Goal: Task Accomplishment & Management: Complete application form

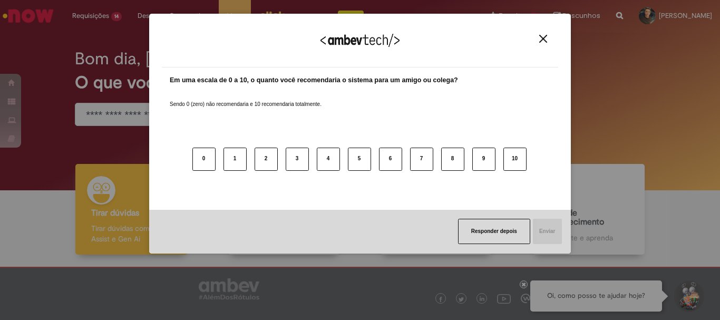
click at [543, 40] on img "Close" at bounding box center [543, 39] width 8 height 8
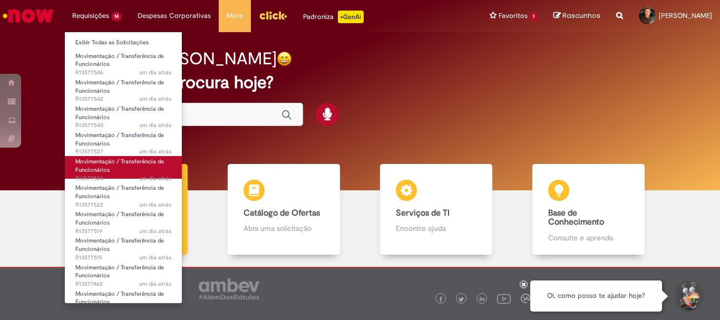
scroll to position [109, 0]
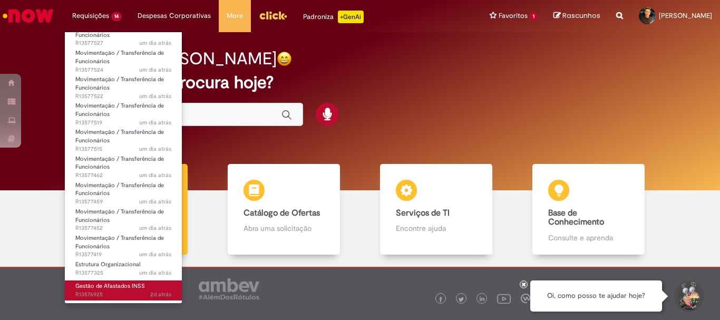
click at [107, 291] on span "2d atrás 2 dias atrás R13576925" at bounding box center [123, 294] width 96 height 8
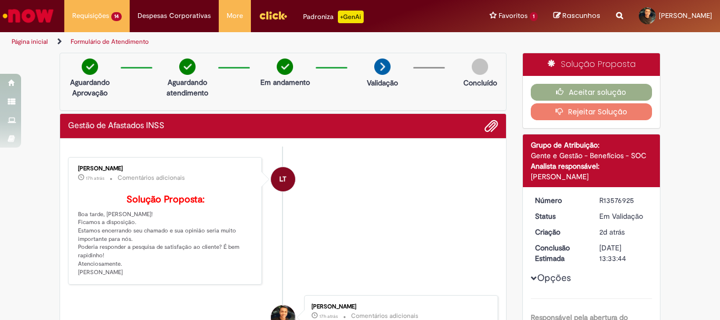
click at [398, 214] on li "LT [PERSON_NAME] 17h atrás 17 horas atrás Comentários adicionais Solução Propos…" at bounding box center [283, 221] width 430 height 128
click at [577, 89] on button "Aceitar solução" at bounding box center [592, 92] width 122 height 17
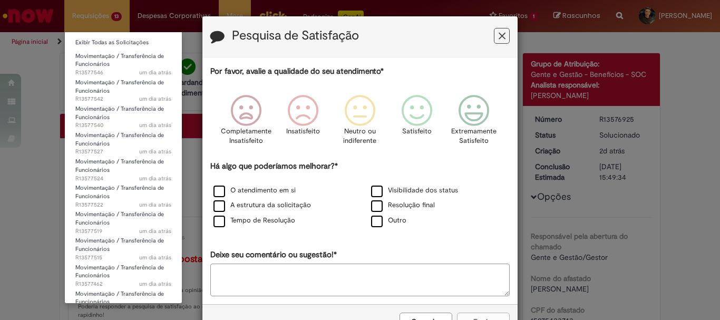
scroll to position [86, 0]
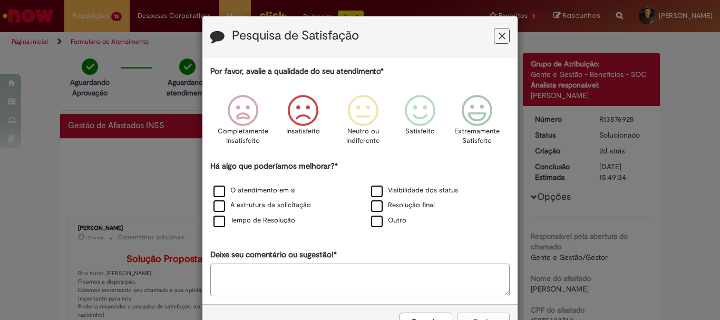
click at [306, 113] on icon "Feedback" at bounding box center [303, 111] width 40 height 32
click at [400, 207] on label "Resolução final" at bounding box center [403, 205] width 64 height 10
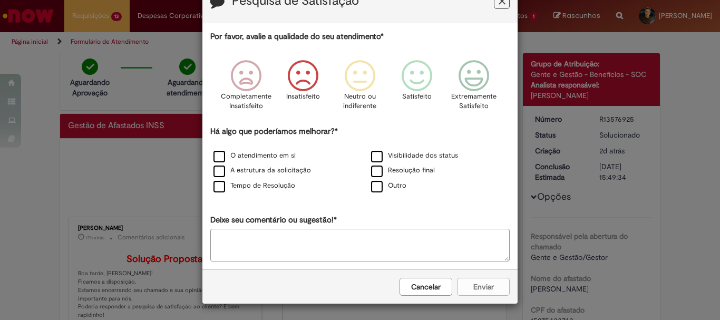
scroll to position [35, 0]
click at [481, 292] on div "Cancelar Enviar" at bounding box center [359, 286] width 315 height 34
click at [342, 241] on textarea "Deixe seu comentário ou sugestão!*" at bounding box center [359, 245] width 299 height 33
type textarea "**********"
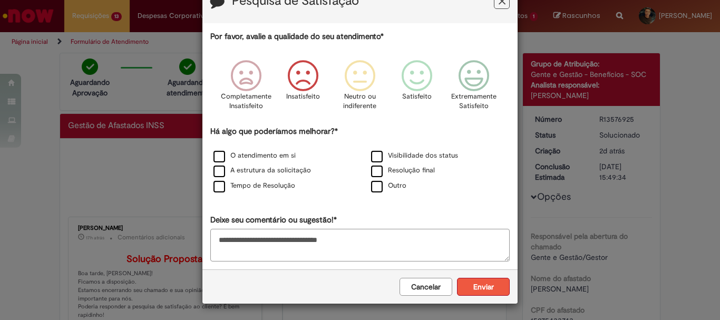
click at [469, 286] on button "Enviar" at bounding box center [483, 287] width 53 height 18
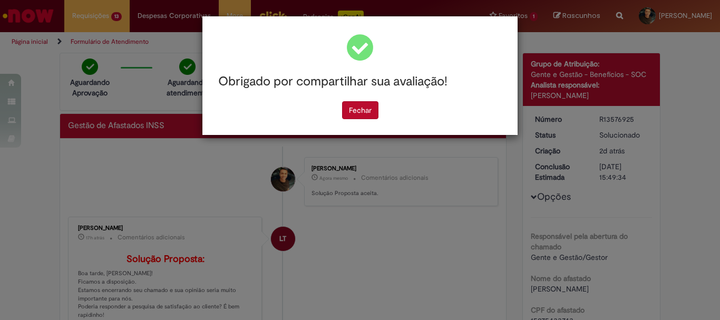
scroll to position [0, 0]
click at [365, 117] on button "Fechar" at bounding box center [360, 110] width 36 height 18
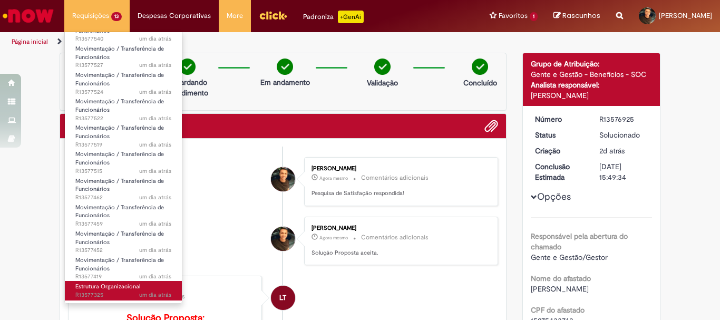
click at [119, 293] on span "um dia atrás um dia atrás R13577325" at bounding box center [123, 295] width 96 height 8
click at [121, 285] on span "Estrutura Organizacional" at bounding box center [107, 286] width 65 height 8
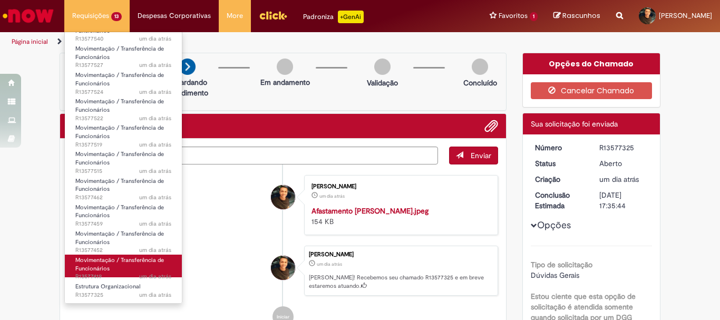
click at [120, 268] on link "Movimentação / Transferência de Funcionários um dia atrás um dia atrás R13577419" at bounding box center [123, 265] width 117 height 23
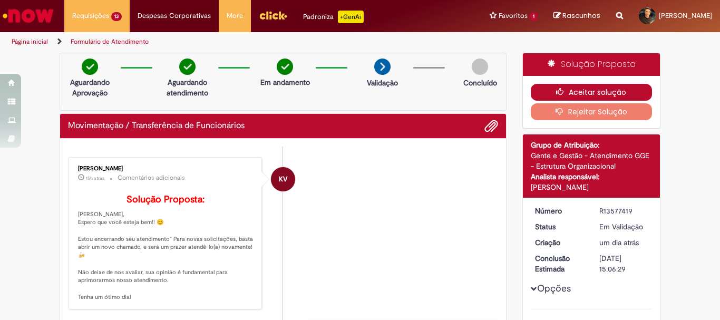
click at [575, 94] on button "Aceitar solução" at bounding box center [592, 92] width 122 height 17
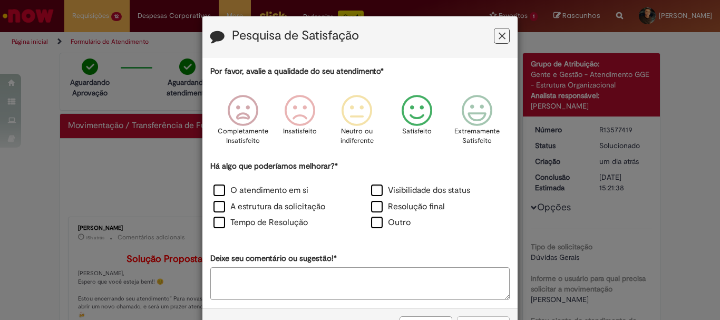
click at [412, 113] on icon "Feedback" at bounding box center [417, 111] width 40 height 32
click at [423, 206] on label "Resolução final" at bounding box center [408, 207] width 74 height 12
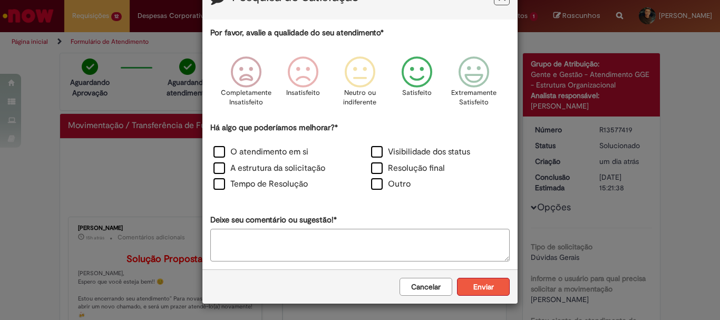
click at [472, 281] on button "Enviar" at bounding box center [483, 287] width 53 height 18
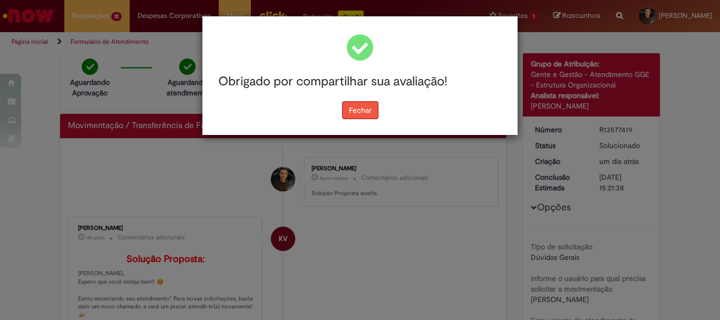
click at [366, 110] on button "Fechar" at bounding box center [360, 110] width 36 height 18
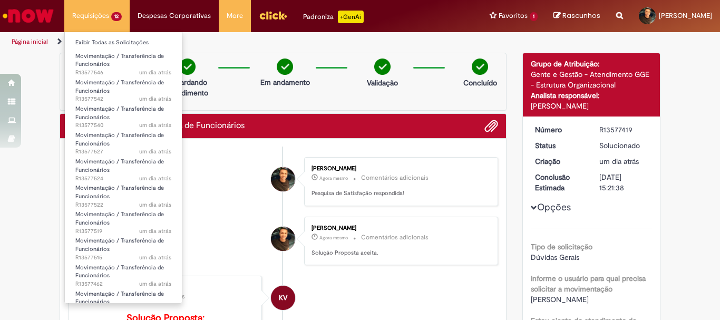
scroll to position [60, 0]
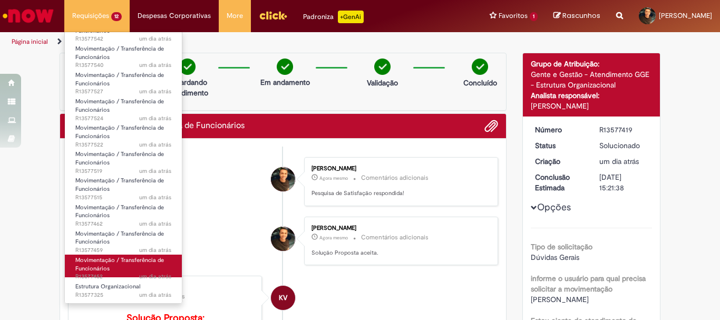
click at [128, 262] on span "Movimentação / Transferência de Funcionários" at bounding box center [119, 264] width 89 height 16
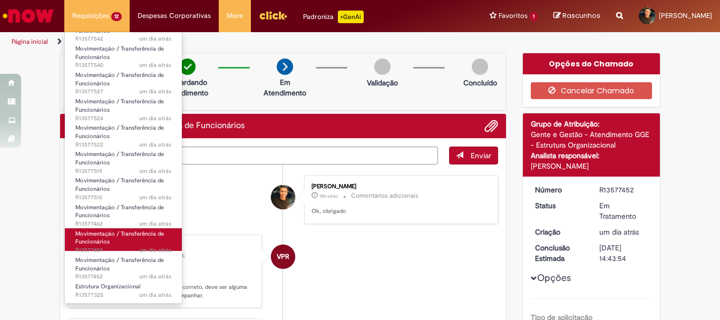
click at [135, 234] on span "Movimentação / Transferência de Funcionários" at bounding box center [119, 238] width 89 height 16
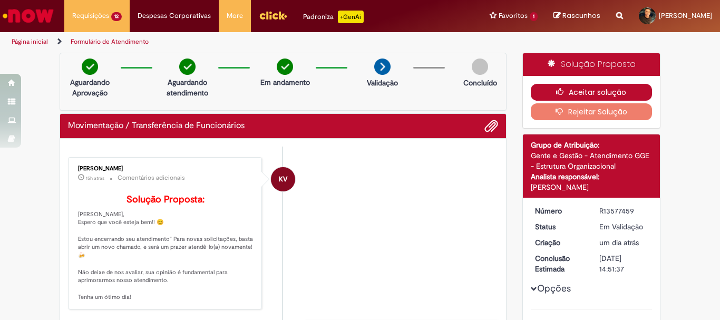
click at [567, 93] on button "Aceitar solução" at bounding box center [592, 92] width 122 height 17
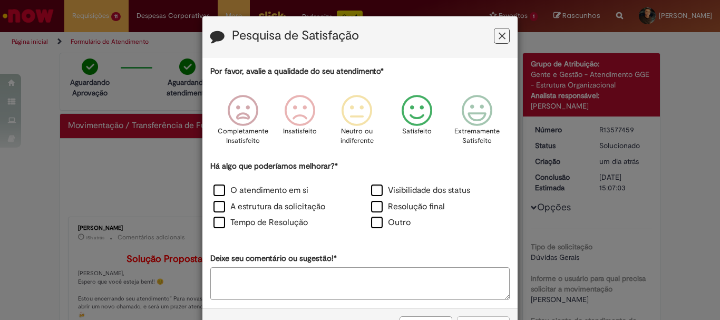
click at [422, 119] on icon "Feedback" at bounding box center [417, 111] width 40 height 32
click at [426, 206] on label "Resolução final" at bounding box center [408, 207] width 74 height 12
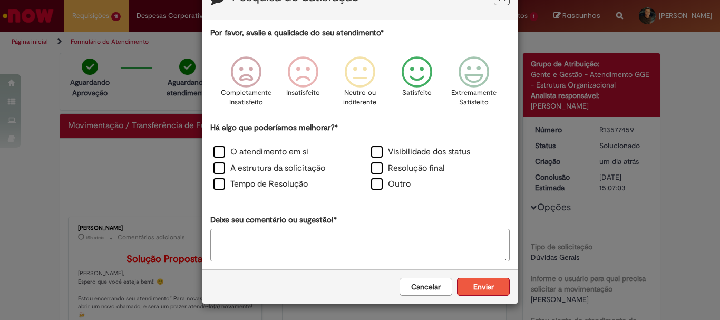
click at [489, 285] on button "Enviar" at bounding box center [483, 287] width 53 height 18
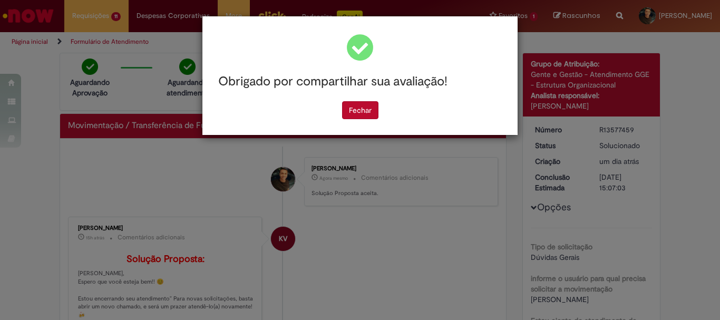
scroll to position [0, 0]
click at [359, 113] on button "Fechar" at bounding box center [360, 110] width 36 height 18
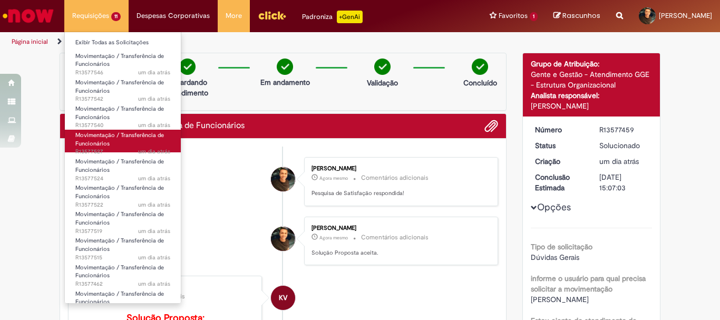
scroll to position [34, 0]
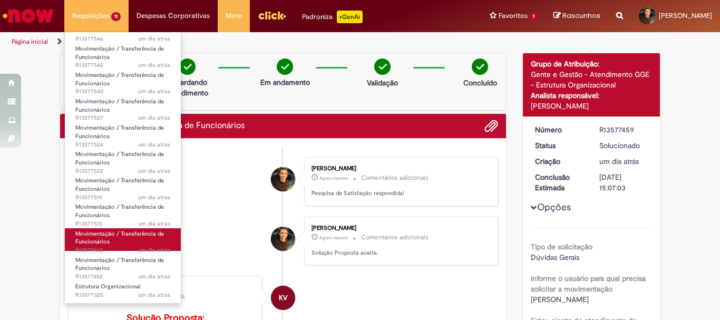
click at [114, 241] on link "Movimentação / Transferência de Funcionários um dia atrás um dia atrás R13577462" at bounding box center [123, 239] width 116 height 23
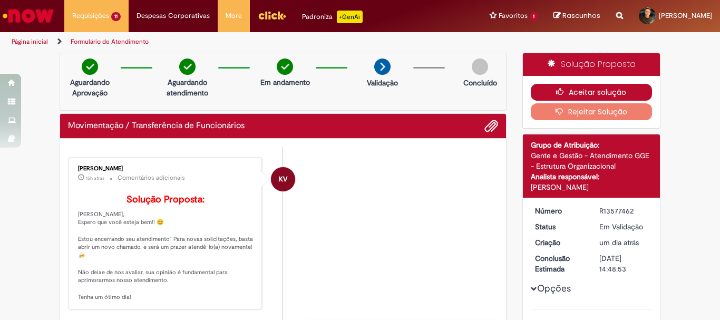
click at [581, 92] on button "Aceitar solução" at bounding box center [592, 92] width 122 height 17
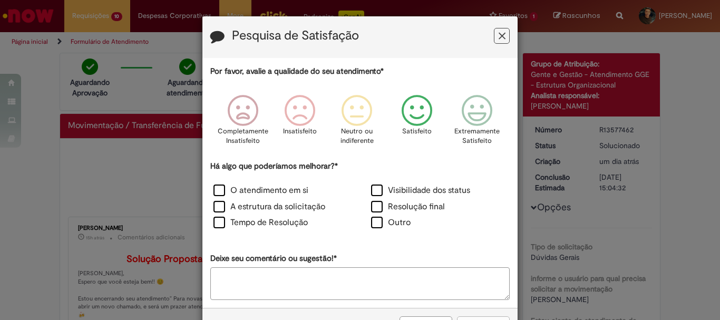
click at [403, 106] on icon "Feedback" at bounding box center [417, 111] width 40 height 32
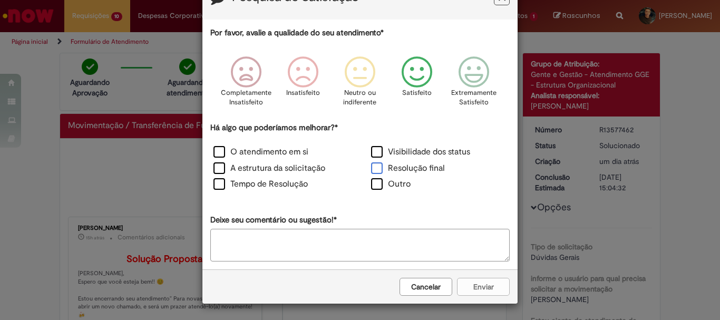
scroll to position [38, 0]
click at [399, 163] on label "Resolução final" at bounding box center [408, 168] width 74 height 12
click at [491, 286] on button "Enviar" at bounding box center [483, 287] width 53 height 18
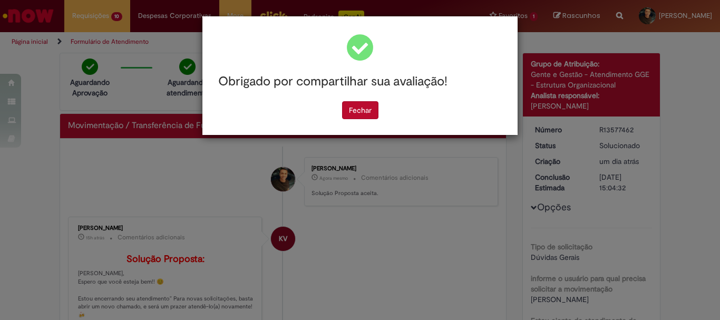
scroll to position [0, 0]
click at [360, 112] on button "Fechar" at bounding box center [360, 110] width 36 height 18
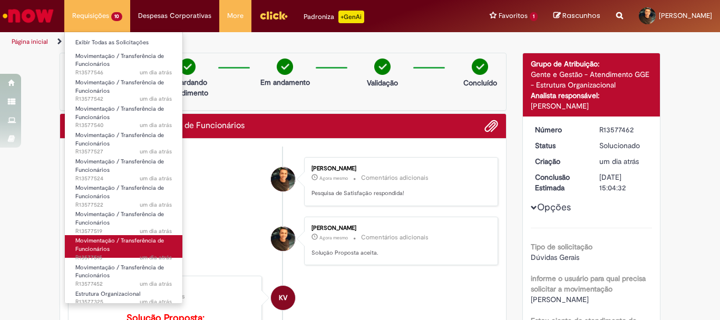
click at [110, 248] on link "Movimentação / Transferência de Funcionários um dia atrás um dia atrás R13577515" at bounding box center [123, 246] width 117 height 23
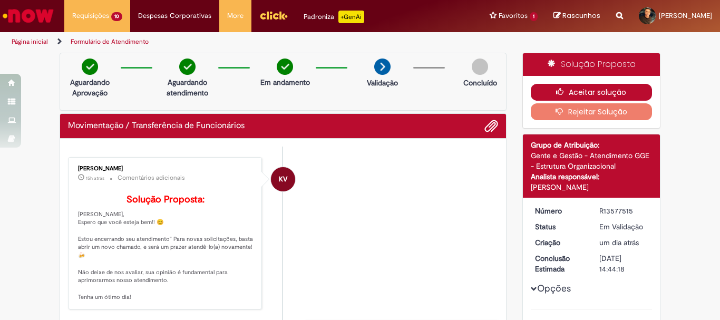
click at [579, 92] on button "Aceitar solução" at bounding box center [592, 92] width 122 height 17
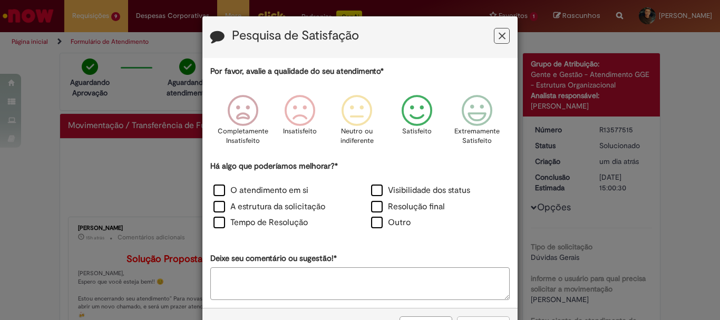
click at [422, 104] on icon "Feedback" at bounding box center [417, 111] width 40 height 32
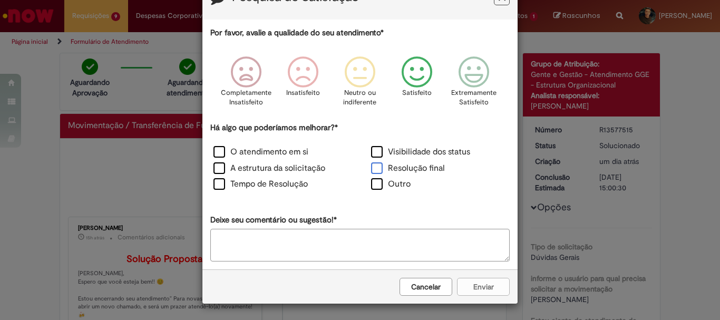
click at [421, 170] on label "Resolução final" at bounding box center [408, 168] width 74 height 12
click at [467, 290] on button "Enviar" at bounding box center [483, 287] width 53 height 18
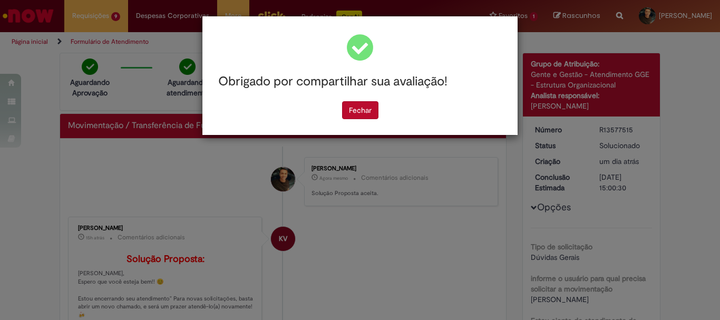
scroll to position [0, 0]
click at [367, 113] on button "Fechar" at bounding box center [360, 110] width 36 height 18
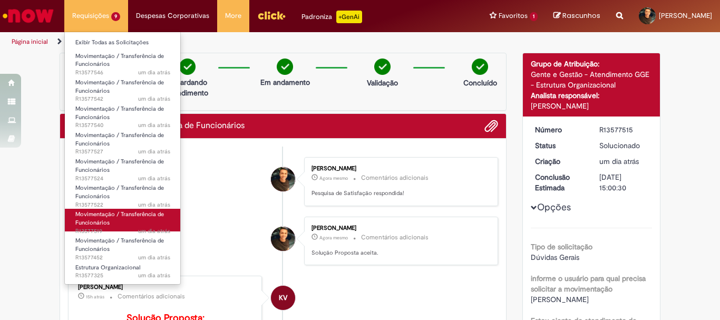
click at [119, 218] on span "Movimentação / Transferência de Funcionários" at bounding box center [119, 218] width 89 height 16
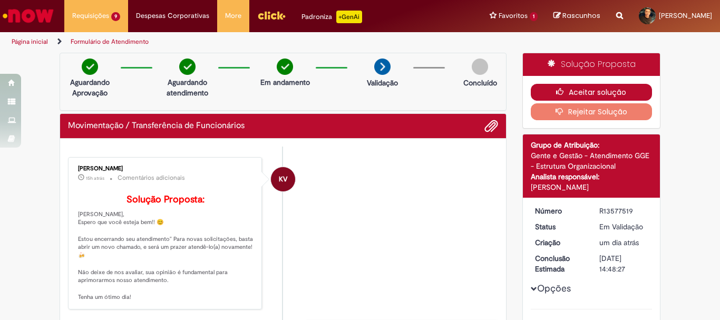
click at [556, 91] on icon "button" at bounding box center [562, 91] width 13 height 7
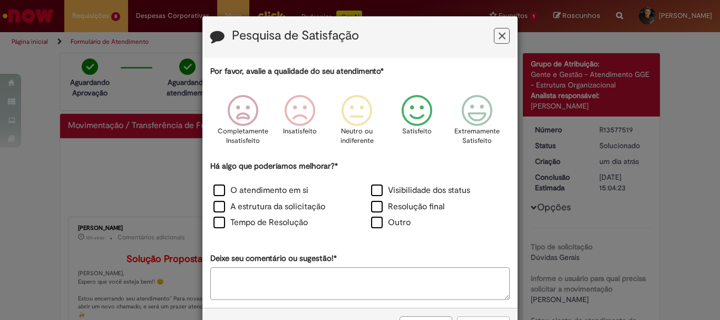
click at [418, 117] on icon "Feedback" at bounding box center [417, 111] width 40 height 32
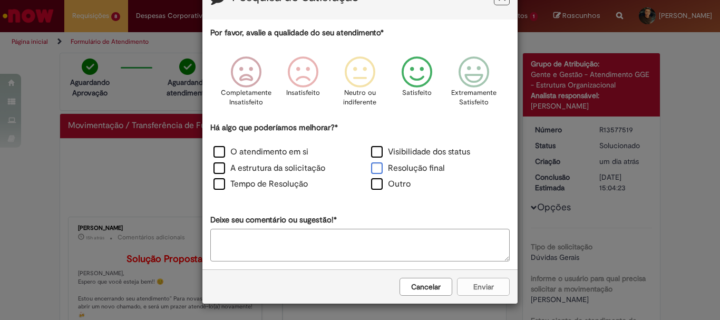
click at [420, 166] on label "Resolução final" at bounding box center [408, 168] width 74 height 12
click at [492, 290] on button "Enviar" at bounding box center [483, 287] width 53 height 18
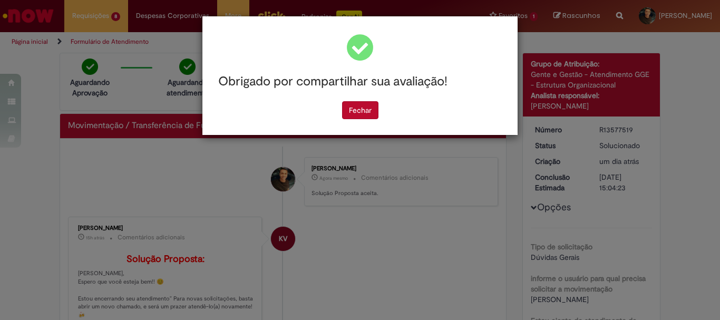
scroll to position [0, 0]
click at [361, 110] on button "Fechar" at bounding box center [360, 110] width 36 height 18
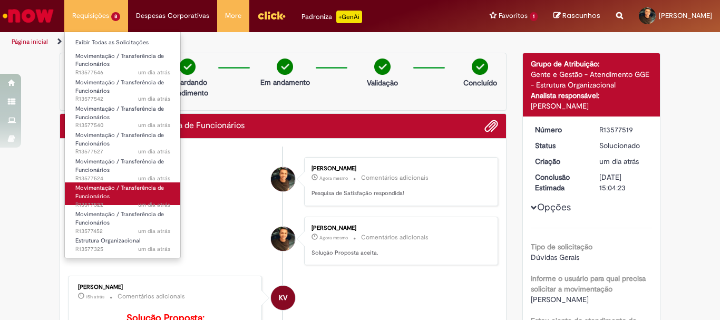
click at [114, 195] on link "Movimentação / Transferência de Funcionários um dia atrás um dia atrás R13577522" at bounding box center [123, 193] width 116 height 23
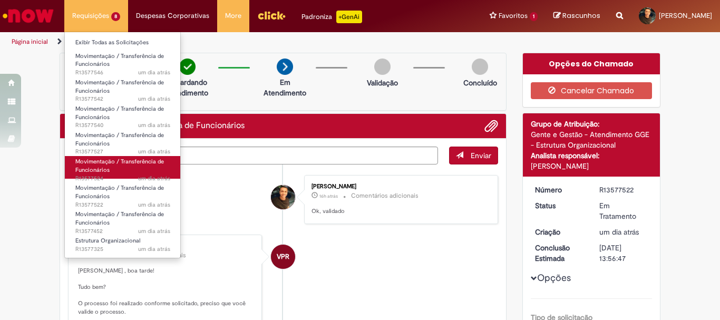
click at [120, 175] on span "um dia atrás um dia atrás R13577524" at bounding box center [122, 178] width 95 height 8
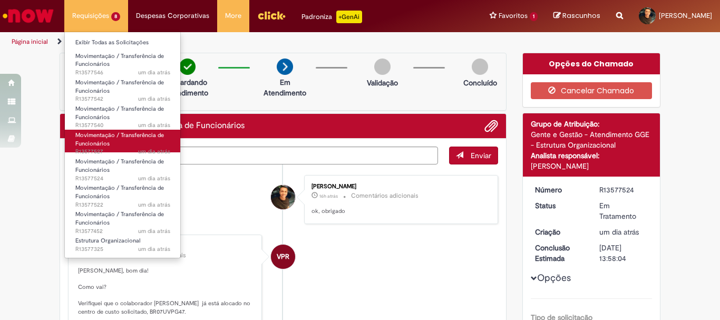
click at [128, 141] on link "Movimentação / Transferência de Funcionários um dia atrás um dia atrás R13577527" at bounding box center [123, 141] width 116 height 23
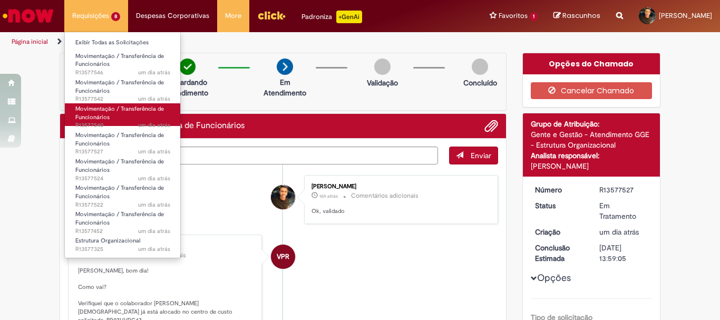
click at [127, 113] on link "Movimentação / Transferência de Funcionários um dia atrás um dia atrás R13577540" at bounding box center [123, 114] width 116 height 23
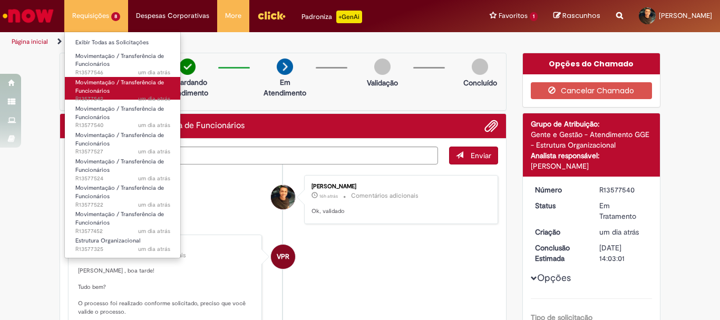
click at [126, 85] on span "Movimentação / Transferência de Funcionários" at bounding box center [119, 87] width 89 height 16
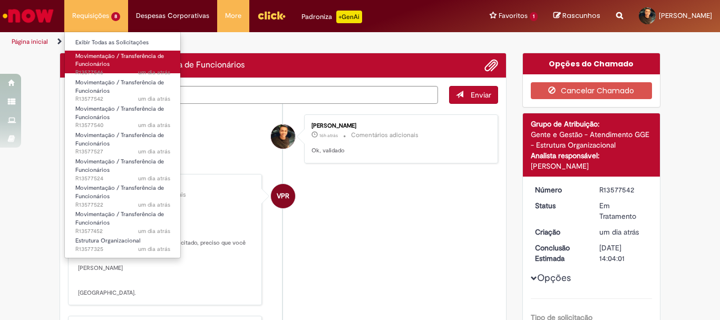
click at [129, 55] on span "Movimentação / Transferência de Funcionários" at bounding box center [119, 60] width 89 height 16
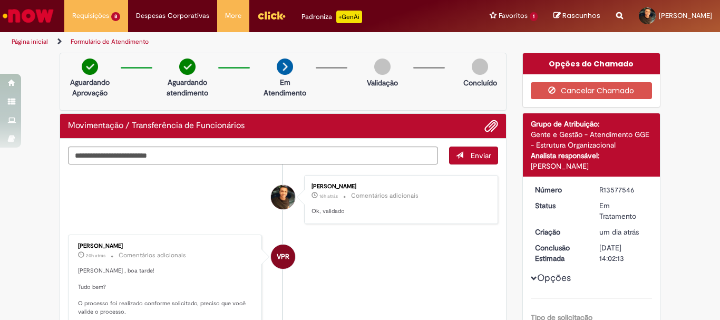
click at [233, 89] on div "Aguardando Aprovação Aguardando atendimento Em Atendimento Em Atendimento Valid…" at bounding box center [283, 82] width 447 height 58
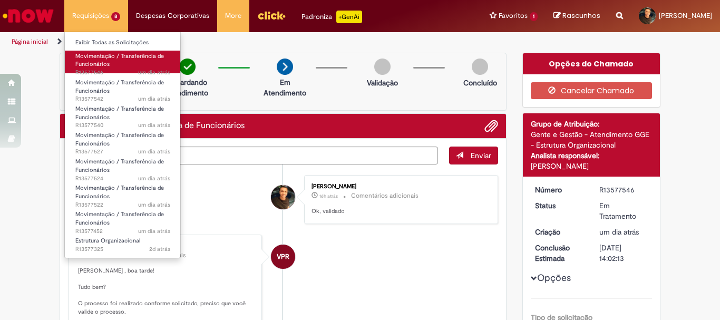
click at [103, 62] on span "Movimentação / Transferência de Funcionários" at bounding box center [119, 60] width 89 height 16
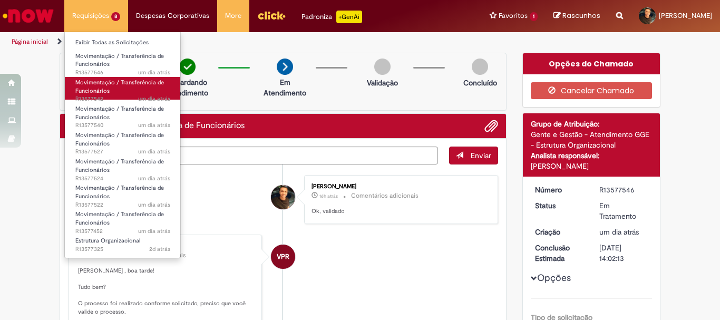
click at [150, 91] on link "Movimentação / Transferência de Funcionários um dia atrás um dia atrás R13577542" at bounding box center [123, 88] width 116 height 23
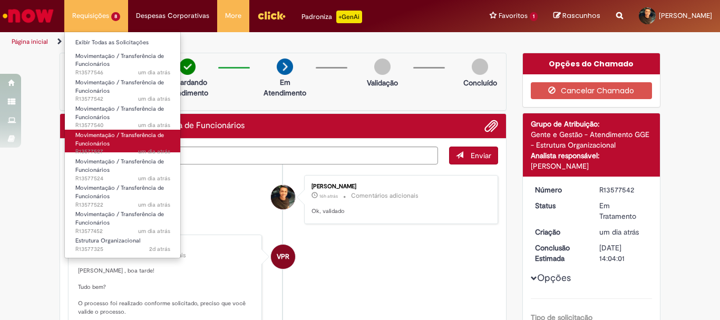
click at [143, 136] on span "Movimentação / Transferência de Funcionários" at bounding box center [119, 139] width 89 height 16
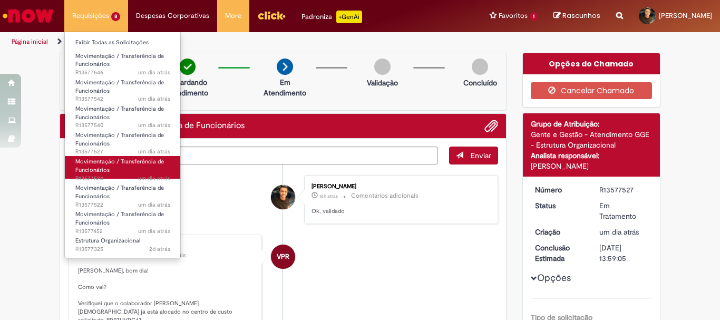
click at [143, 162] on span "Movimentação / Transferência de Funcionários" at bounding box center [119, 166] width 89 height 16
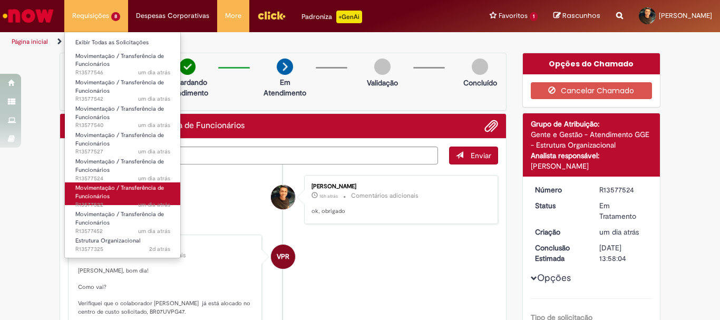
click at [142, 188] on span "Movimentação / Transferência de Funcionários" at bounding box center [119, 192] width 89 height 16
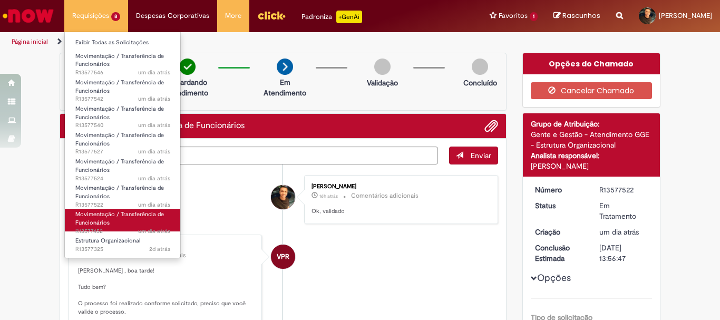
click at [138, 210] on link "Movimentação / Transferência de Funcionários um dia atrás um dia atrás R13577452" at bounding box center [123, 220] width 116 height 23
click at [138, 216] on span "Movimentação / Transferência de Funcionários" at bounding box center [119, 218] width 89 height 16
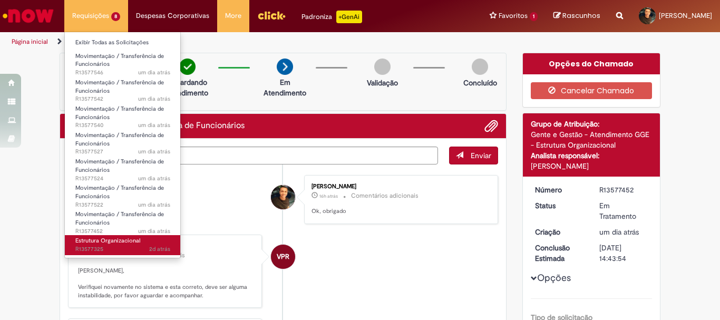
click at [133, 246] on span "2d atrás 2 dias atrás R13577325" at bounding box center [122, 249] width 95 height 8
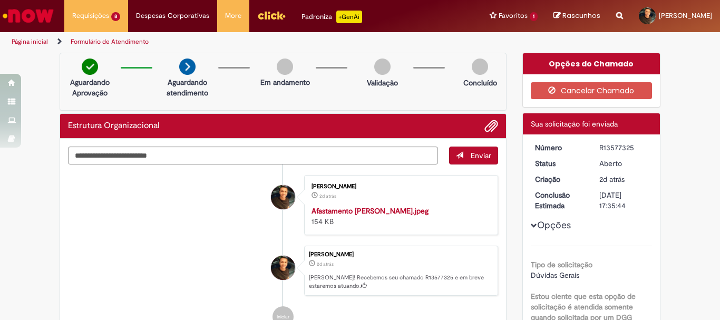
click at [326, 87] on div "Aguardando Aprovação Aguardando atendimento Em andamento Validação Concluído" at bounding box center [283, 82] width 447 height 58
click at [42, 16] on img "Ir para a Homepage" at bounding box center [28, 15] width 54 height 21
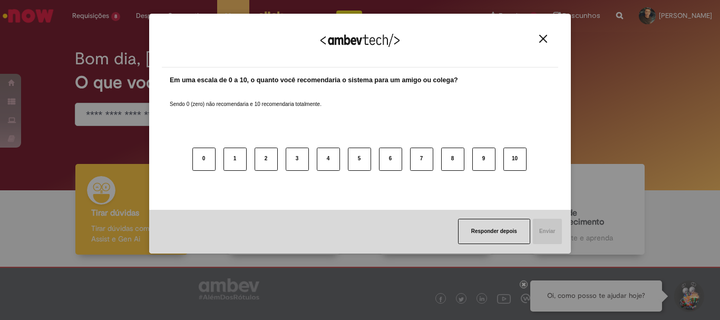
click at [194, 120] on div "0 1 2 3 4 5 6 7 8 9 10" at bounding box center [360, 152] width 380 height 83
click at [541, 34] on div "Agradecemos seu feedback!" at bounding box center [360, 46] width 396 height 41
click at [543, 40] on img "Close" at bounding box center [543, 39] width 8 height 8
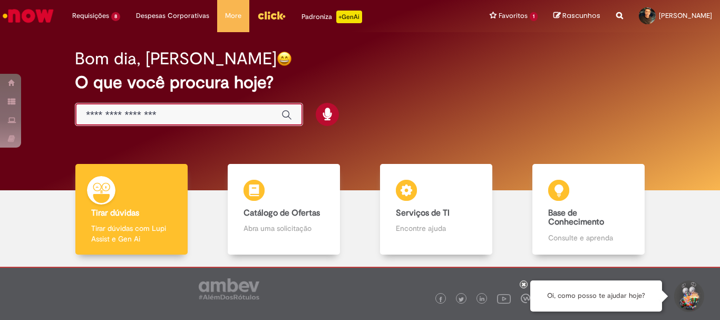
click at [190, 115] on input "Basta digitar aqui" at bounding box center [178, 115] width 185 height 12
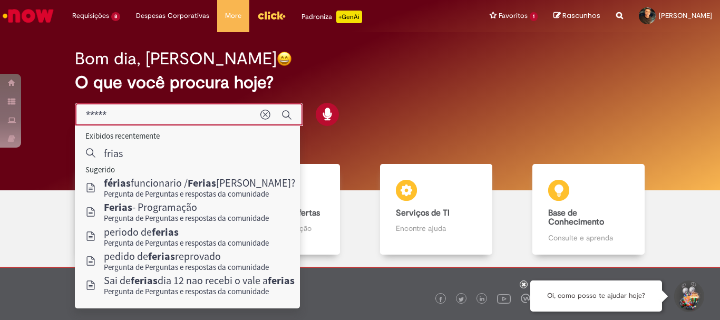
type input "******"
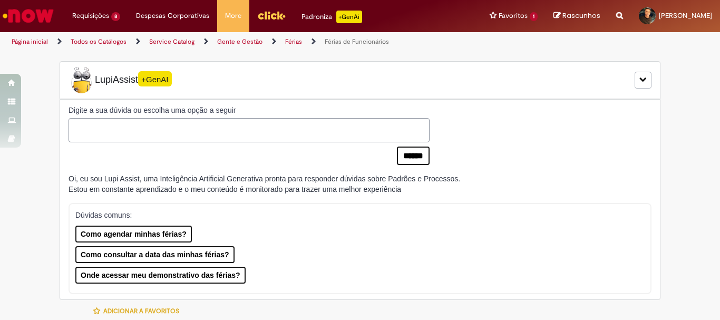
type input "********"
type input "**********"
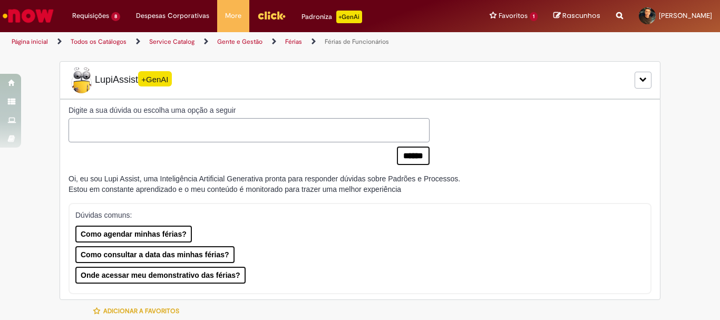
type input "****"
type input "**********"
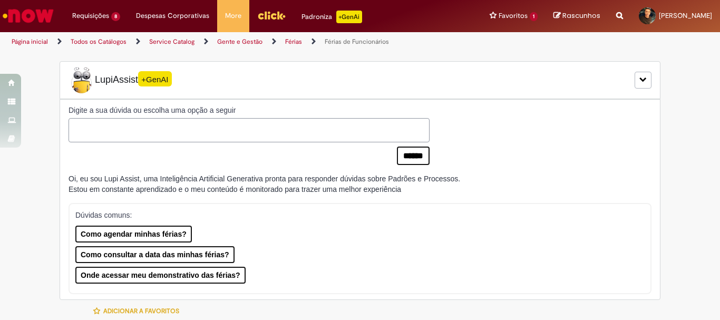
type input "**********"
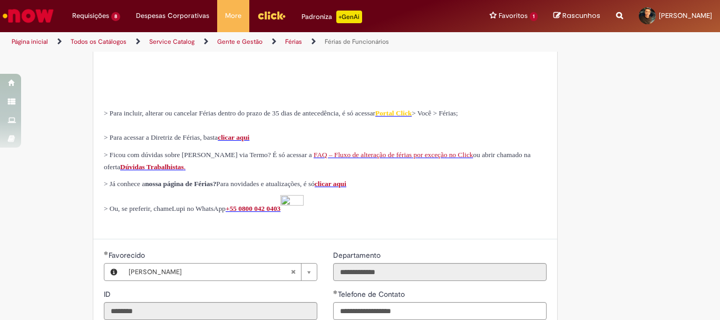
scroll to position [605, 0]
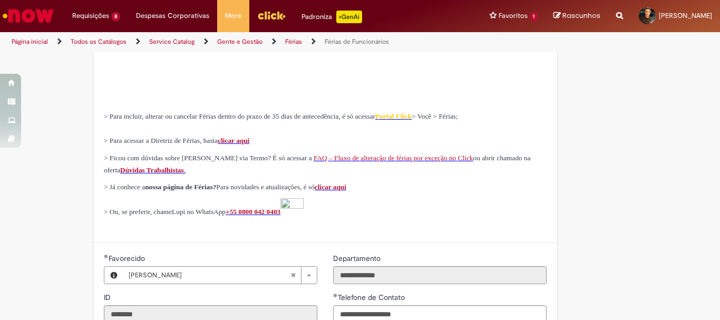
click at [30, 17] on img "Ir para a Homepage" at bounding box center [28, 15] width 54 height 21
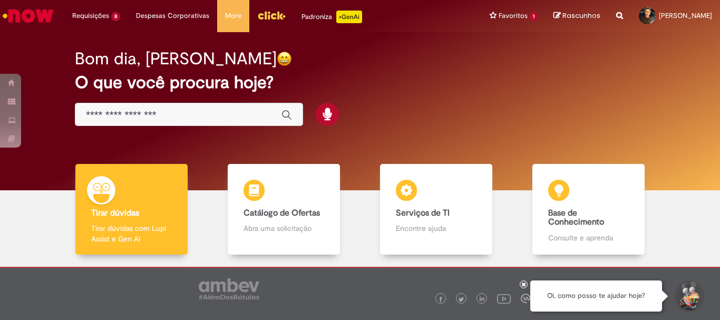
click at [207, 114] on input "Basta digitar aqui" at bounding box center [178, 115] width 185 height 12
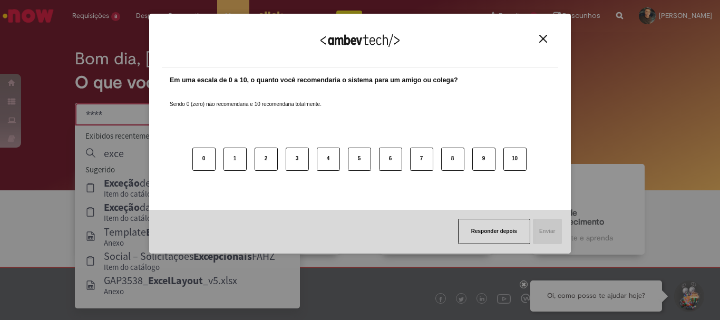
click at [552, 33] on div "Agradecemos seu feedback!" at bounding box center [360, 46] width 396 height 41
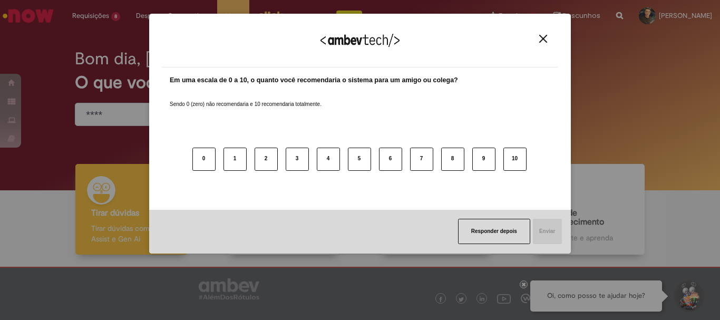
click at [538, 43] on button "Close" at bounding box center [543, 38] width 14 height 9
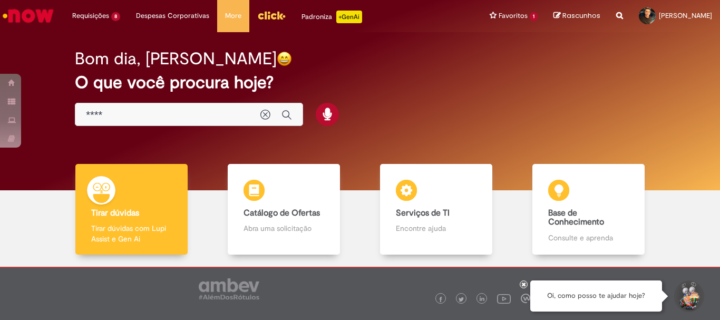
click at [121, 122] on div "****" at bounding box center [189, 115] width 228 height 24
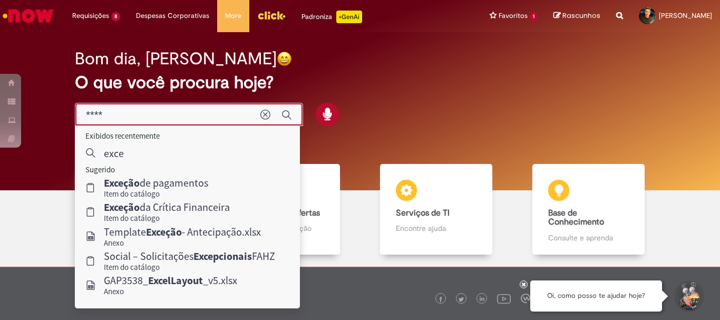
click at [114, 119] on input "****" at bounding box center [168, 115] width 164 height 12
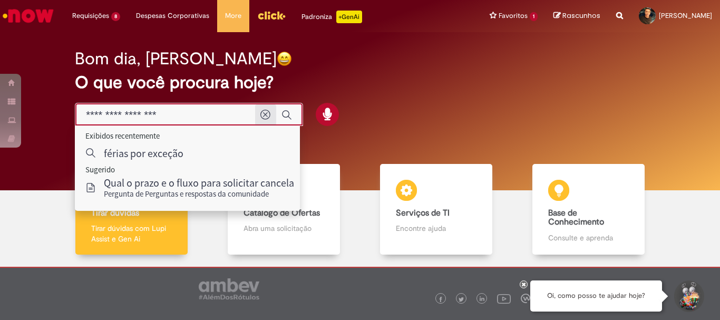
drag, startPoint x: 182, startPoint y: 116, endPoint x: 264, endPoint y: 117, distance: 81.7
click at [264, 117] on div "**********" at bounding box center [189, 115] width 228 height 24
type input "**********"
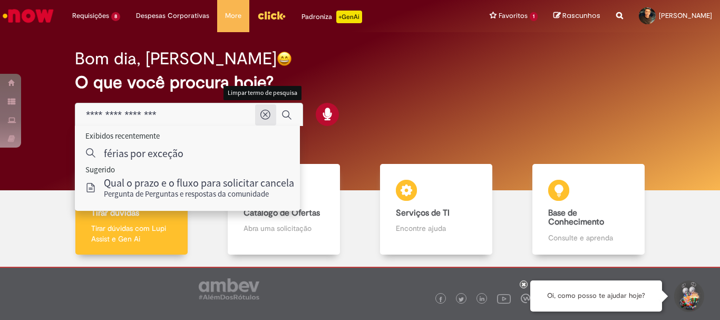
click at [264, 117] on icon "Limpar termo de pesquisa" at bounding box center [265, 115] width 11 height 11
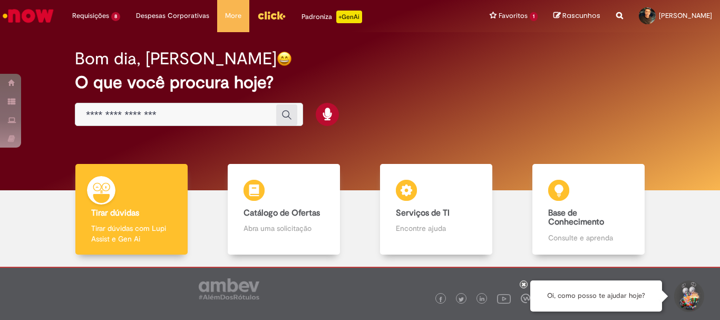
click at [415, 79] on h2 "O que você procura hoje?" at bounding box center [360, 82] width 570 height 18
click at [523, 282] on icon at bounding box center [524, 283] width 4 height 5
